Goal: Task Accomplishment & Management: Use online tool/utility

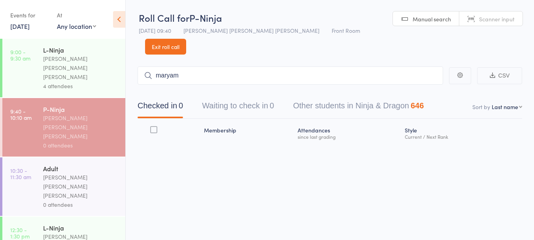
type input "maryam"
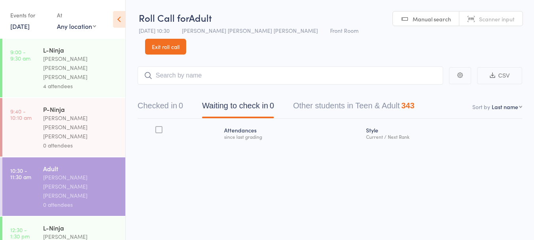
click at [89, 141] on div "0 attendees" at bounding box center [81, 145] width 76 height 9
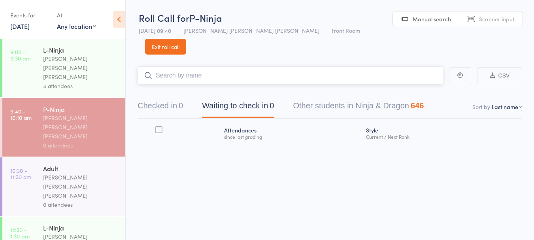
click at [214, 66] on input "search" at bounding box center [291, 75] width 306 height 18
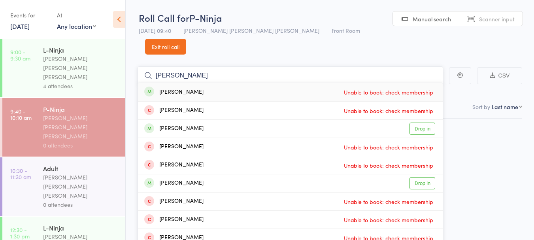
type input "[PERSON_NAME]"
click at [235, 174] on div "[PERSON_NAME] Drop in" at bounding box center [290, 183] width 305 height 18
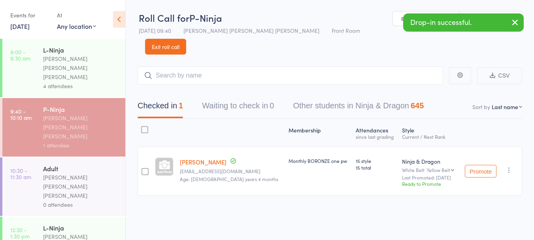
click at [101, 200] on div "0 attendees" at bounding box center [81, 204] width 76 height 9
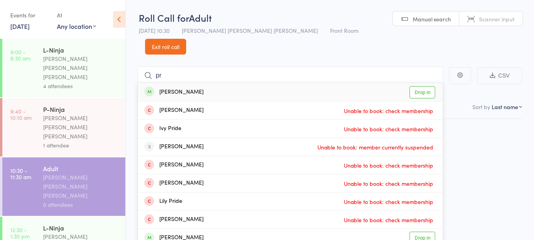
type input "p"
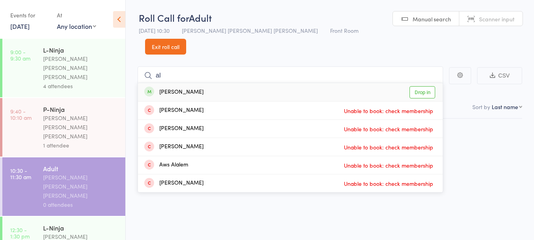
type input "a"
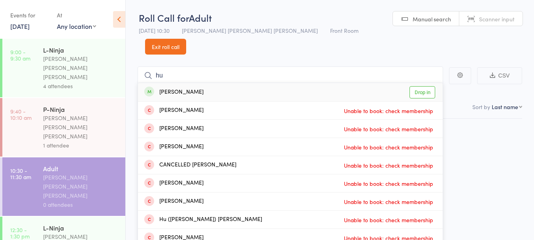
type input "h"
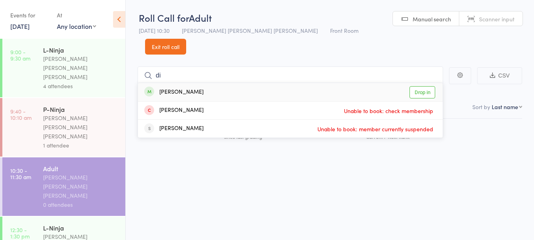
type input "d"
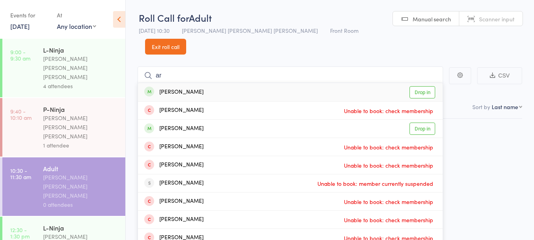
type input "a"
type input "c"
